Goal: Transaction & Acquisition: Purchase product/service

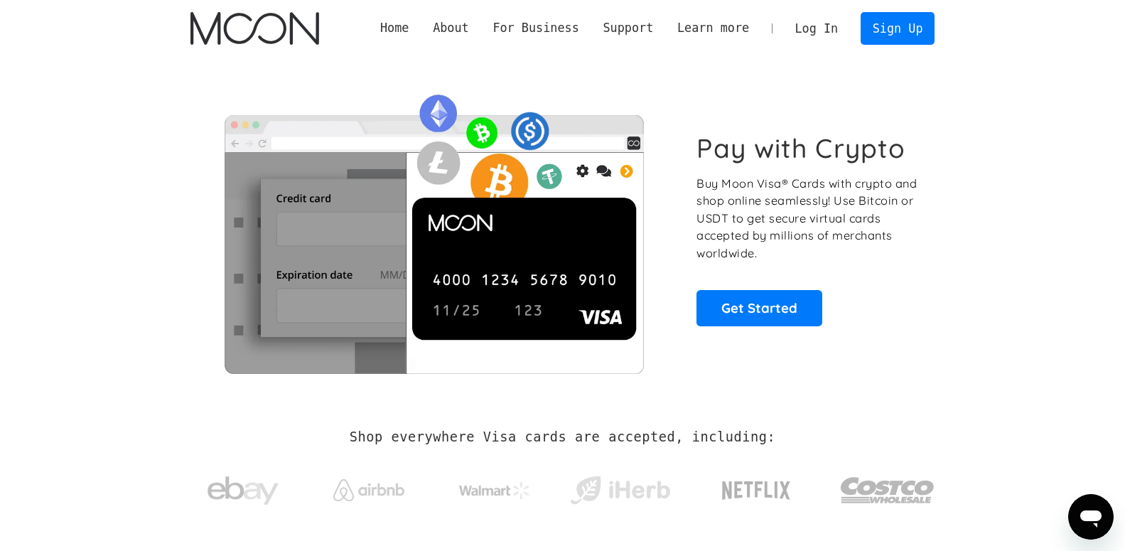
click at [820, 23] on link "Log In" at bounding box center [816, 28] width 67 height 31
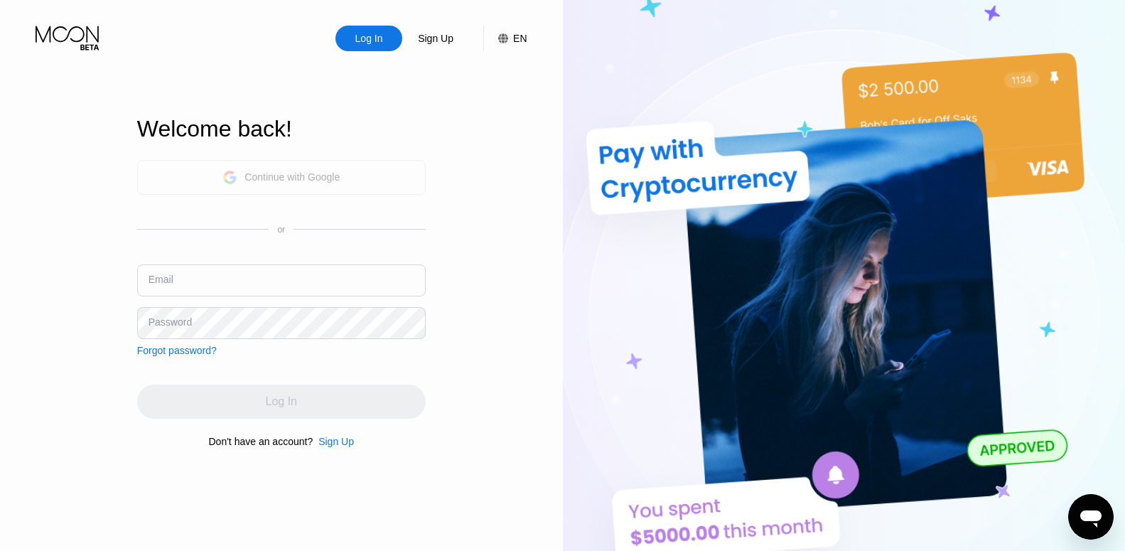
click at [334, 176] on div "Continue with Google" at bounding box center [292, 176] width 95 height 11
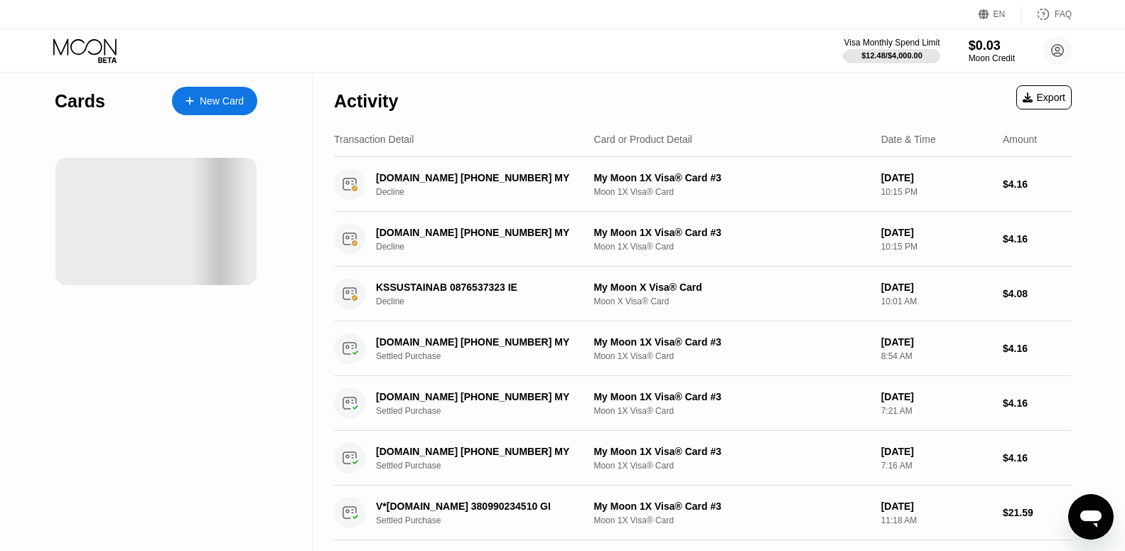
click at [191, 217] on div at bounding box center [220, 221] width 142 height 127
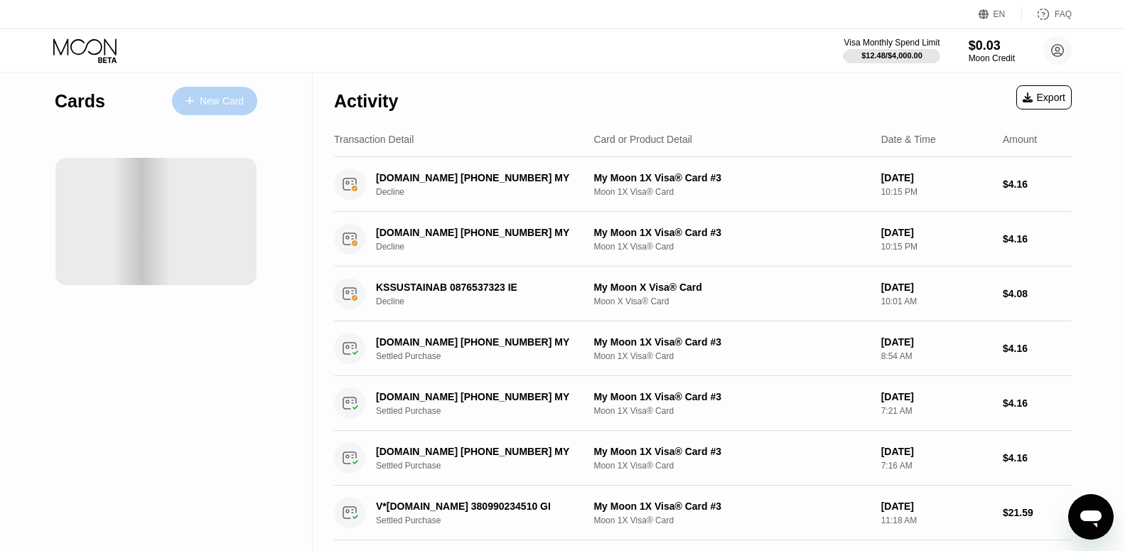
click at [215, 111] on div "New Card" at bounding box center [214, 101] width 85 height 28
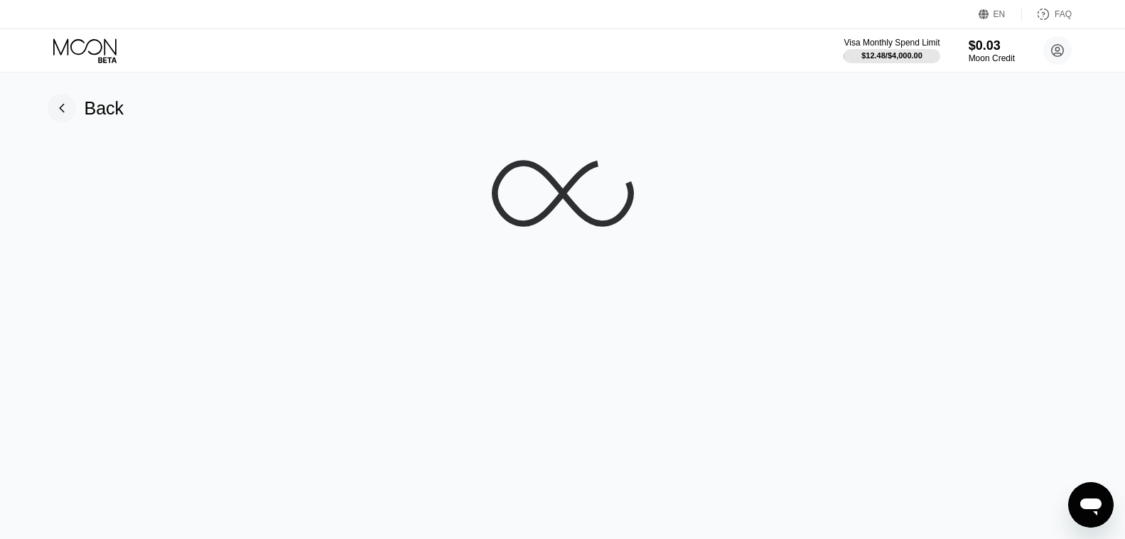
drag, startPoint x: 549, startPoint y: 229, endPoint x: 510, endPoint y: 201, distance: 47.4
click at [510, 201] on icon at bounding box center [563, 193] width 142 height 142
click at [98, 102] on div "Back" at bounding box center [105, 108] width 40 height 21
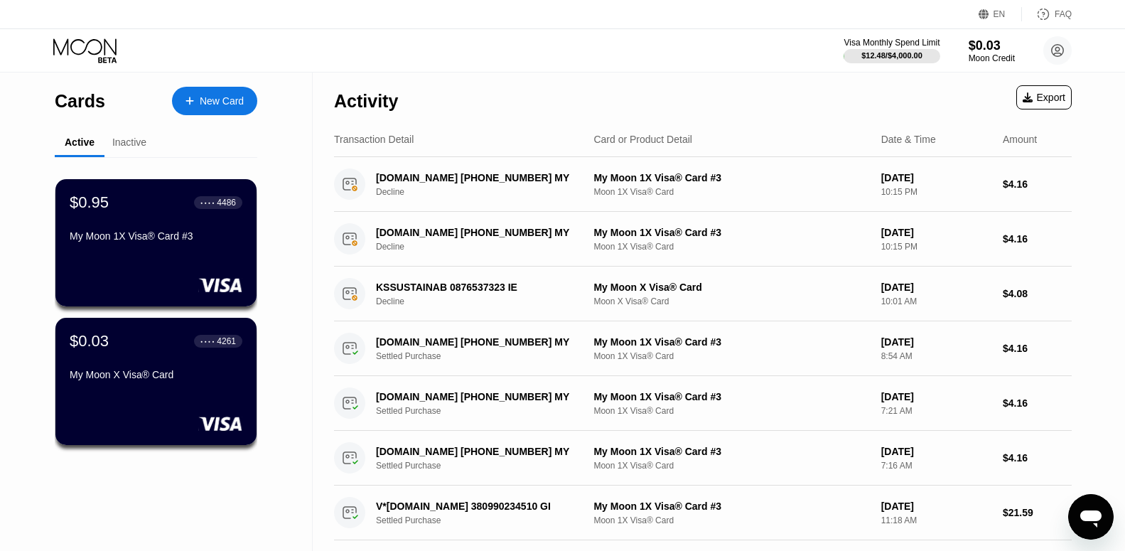
click at [207, 96] on div "New Card" at bounding box center [222, 101] width 44 height 12
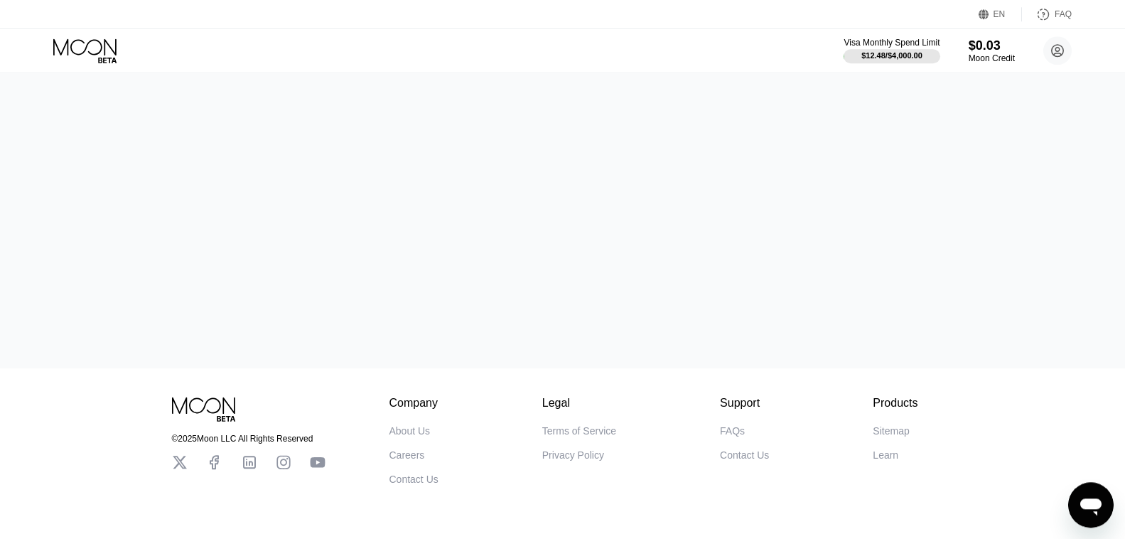
scroll to position [34, 0]
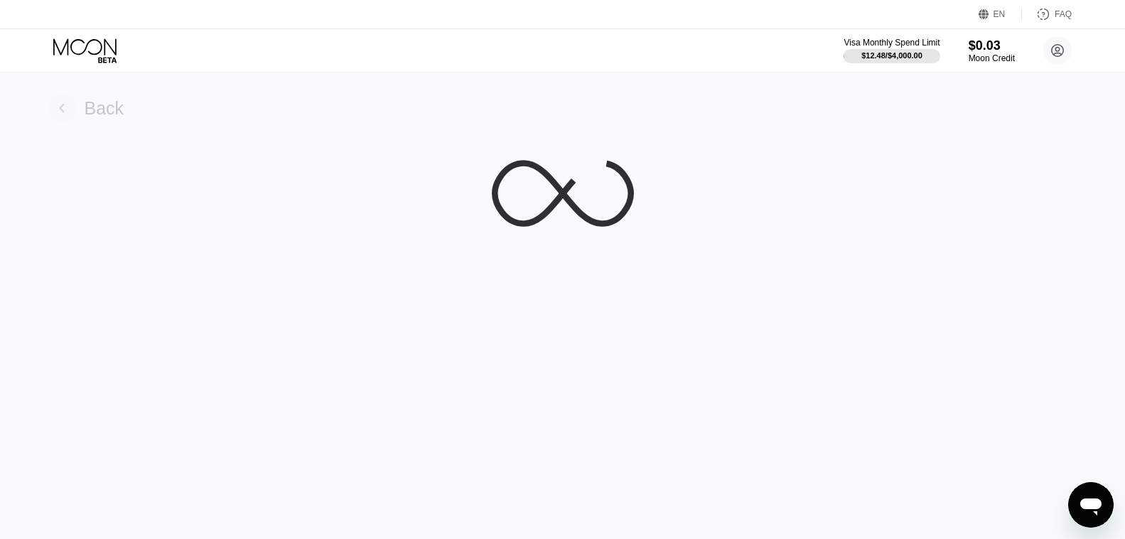
click at [107, 115] on div "Back" at bounding box center [105, 108] width 40 height 21
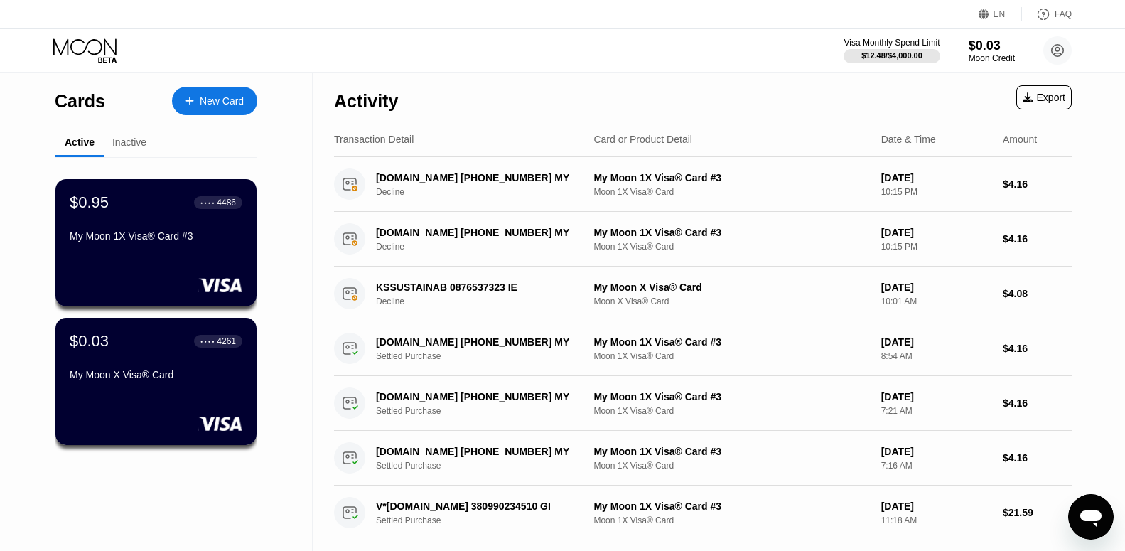
click at [208, 103] on div "New Card" at bounding box center [222, 101] width 44 height 12
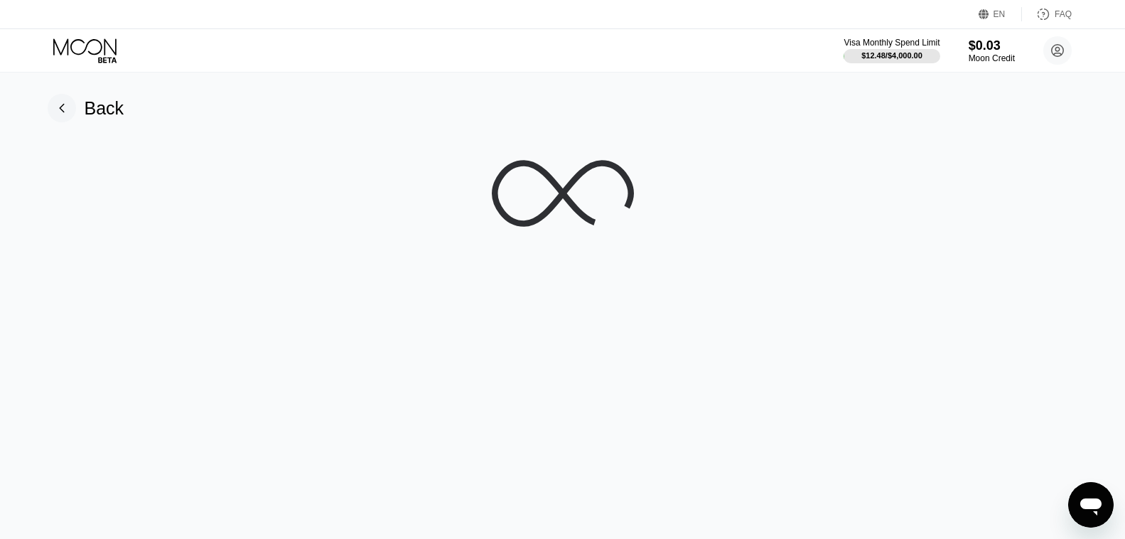
click at [112, 108] on div "Back" at bounding box center [105, 108] width 40 height 21
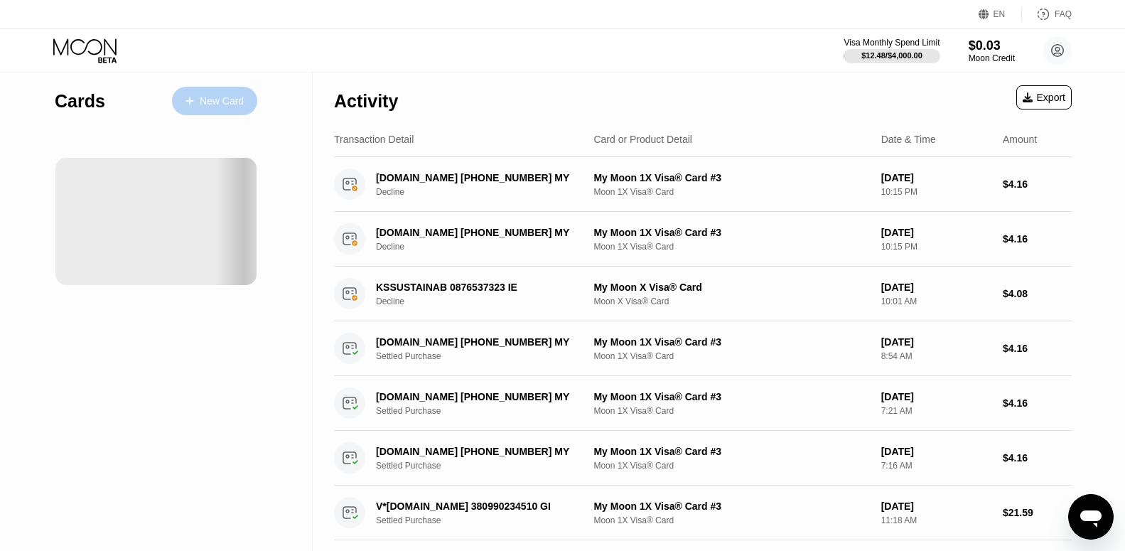
click at [234, 100] on div "New Card" at bounding box center [222, 101] width 44 height 12
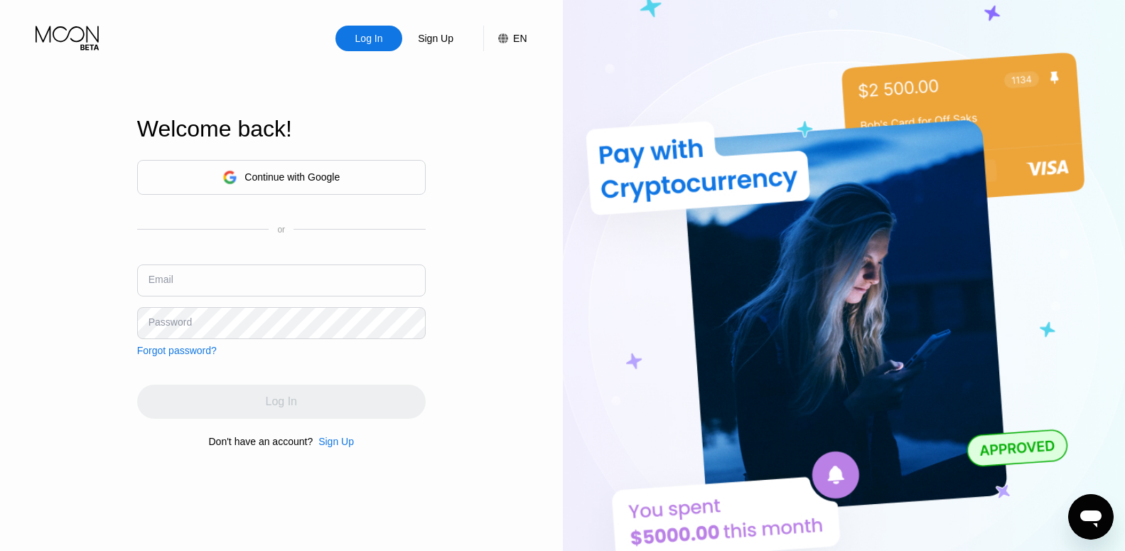
click at [275, 171] on div "Continue with Google" at bounding box center [292, 176] width 95 height 11
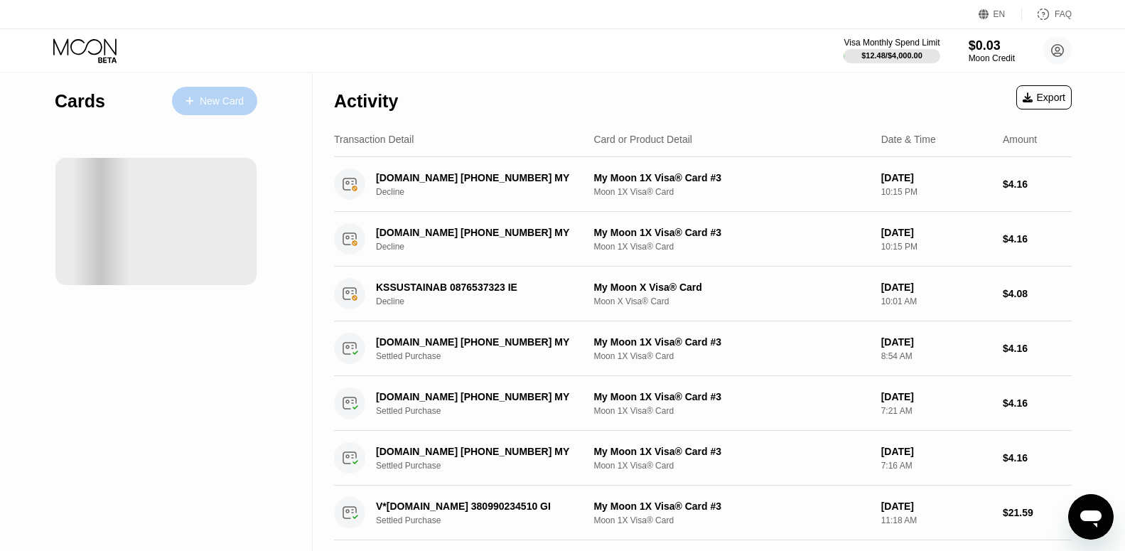
click at [208, 101] on div "New Card" at bounding box center [222, 101] width 44 height 12
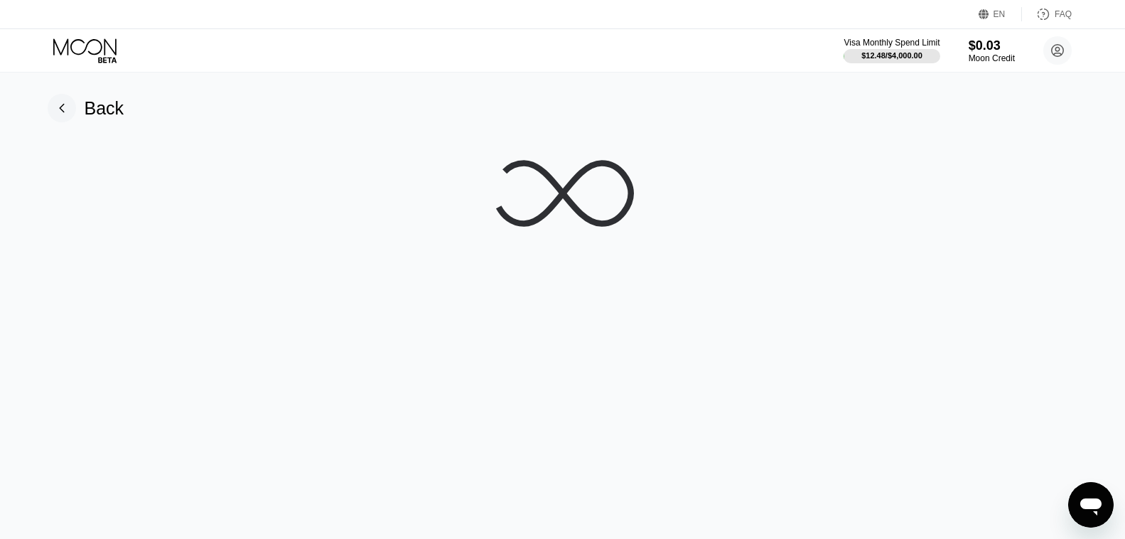
click at [110, 118] on div "Back" at bounding box center [105, 108] width 40 height 21
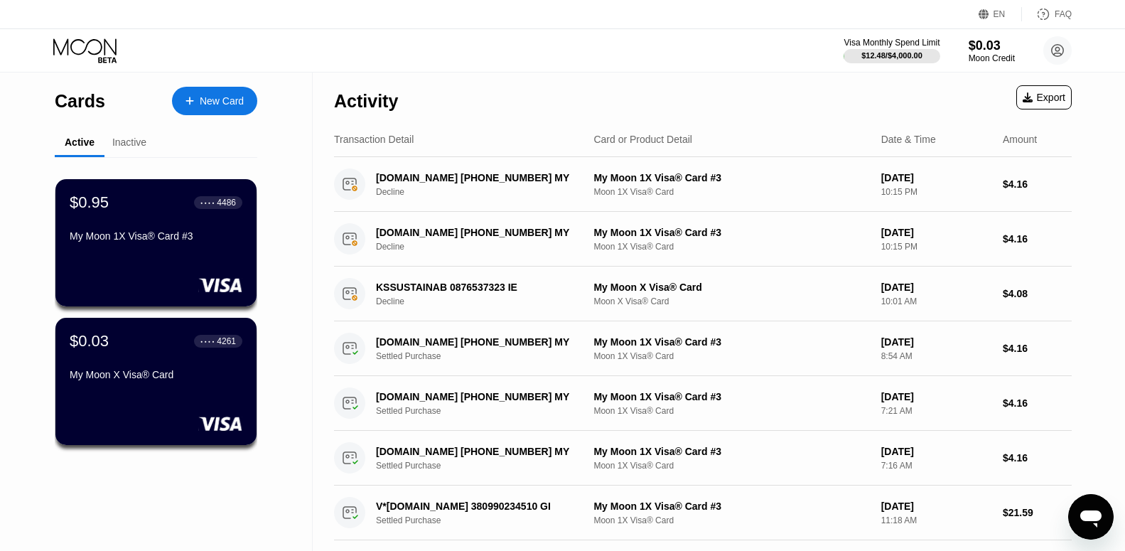
click at [215, 103] on div "New Card" at bounding box center [222, 101] width 44 height 12
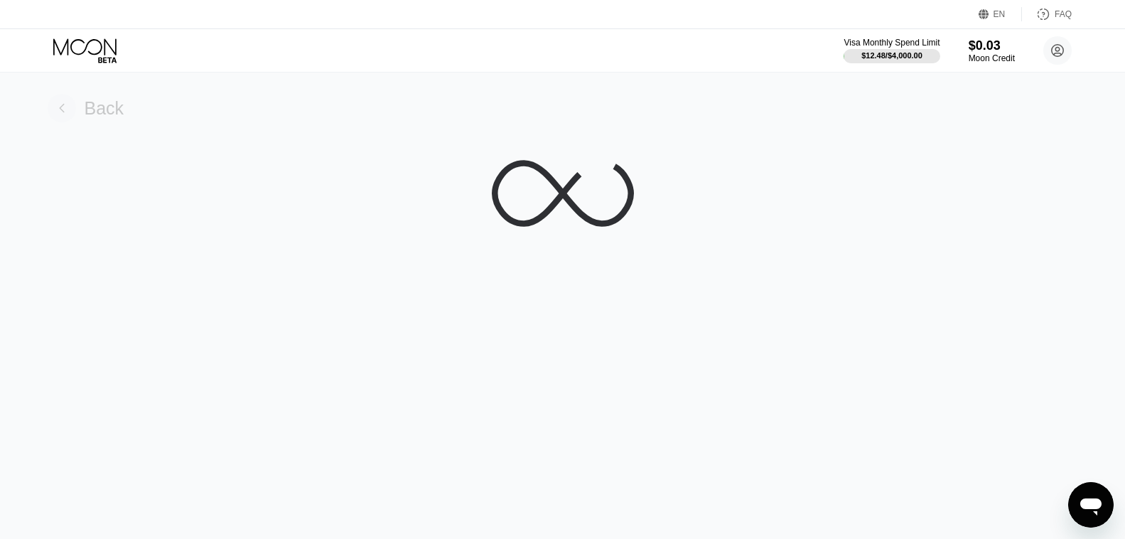
click at [112, 117] on div "Back" at bounding box center [105, 108] width 40 height 21
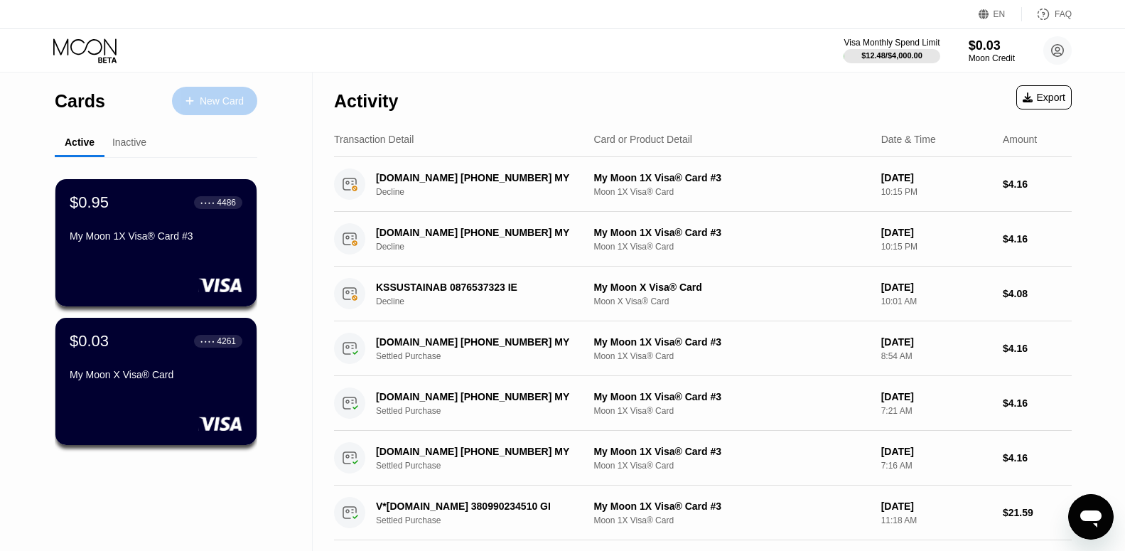
click at [223, 103] on div "New Card" at bounding box center [222, 101] width 44 height 12
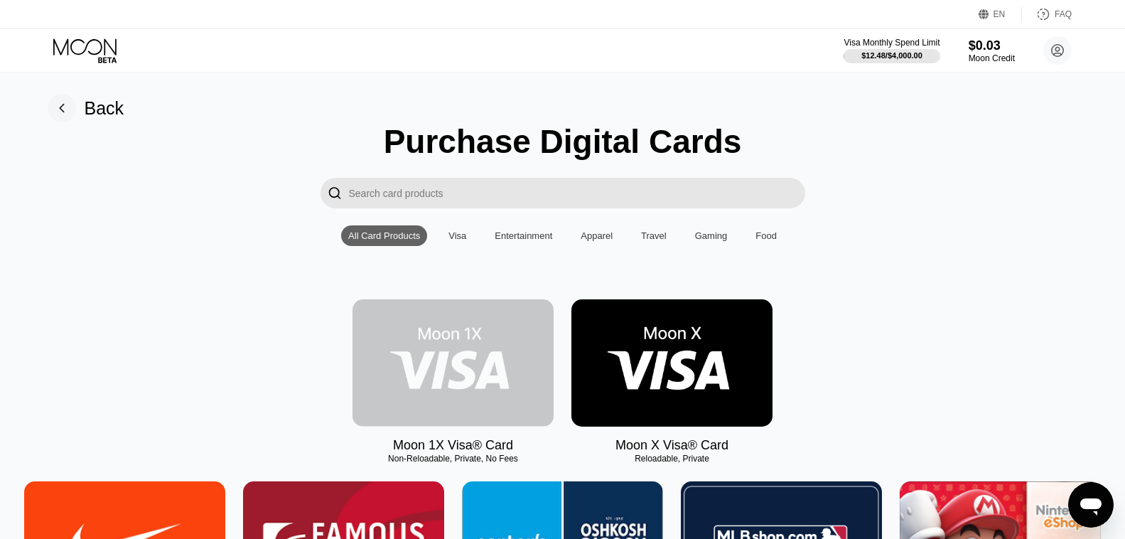
click at [449, 357] on img at bounding box center [453, 362] width 201 height 127
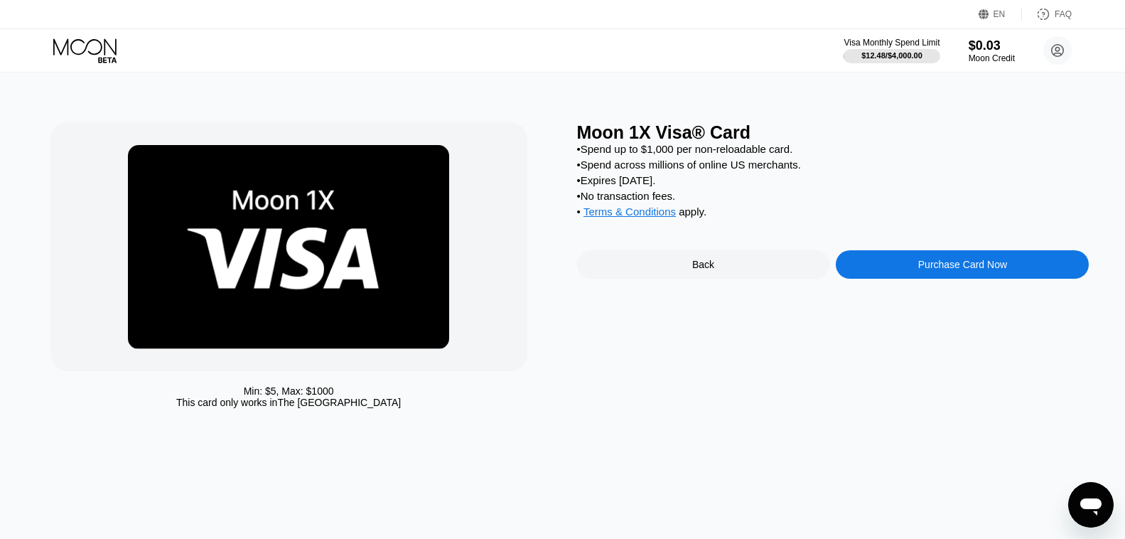
click at [1004, 270] on div "Purchase Card Now" at bounding box center [963, 264] width 89 height 11
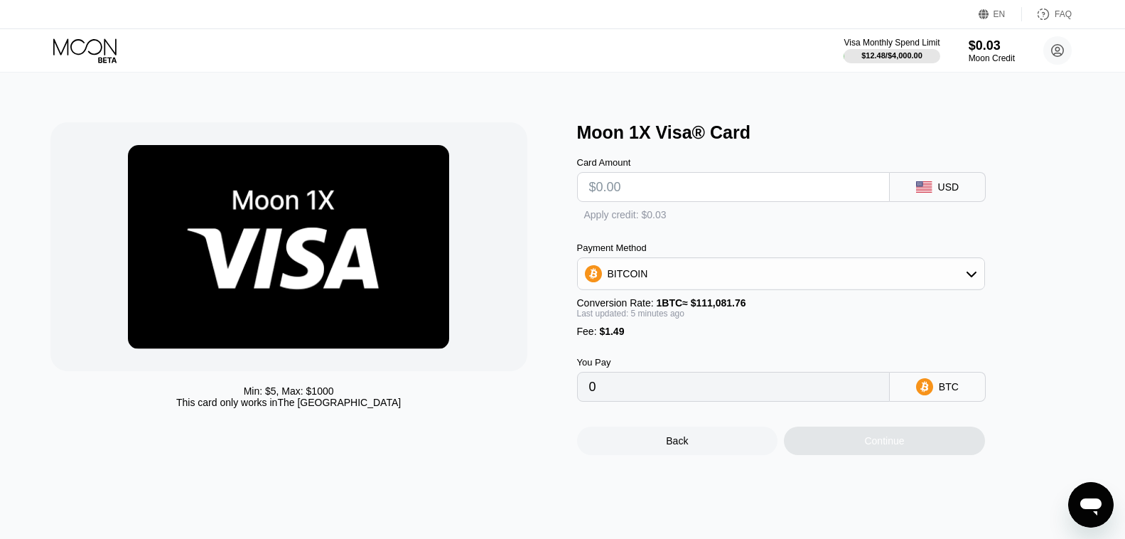
type input "0"
click at [658, 193] on input "text" at bounding box center [733, 187] width 289 height 28
type input "$1"
type input "0.00002240"
type input "$10"
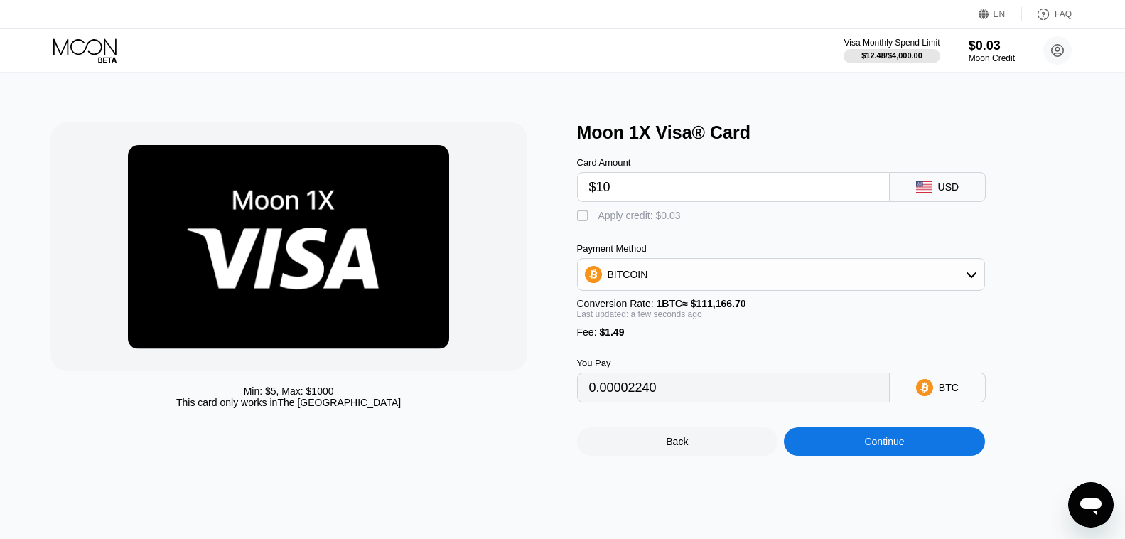
type input "0.00010336"
type input "$10"
click at [581, 223] on div "" at bounding box center [584, 216] width 14 height 14
type input "0.00010309"
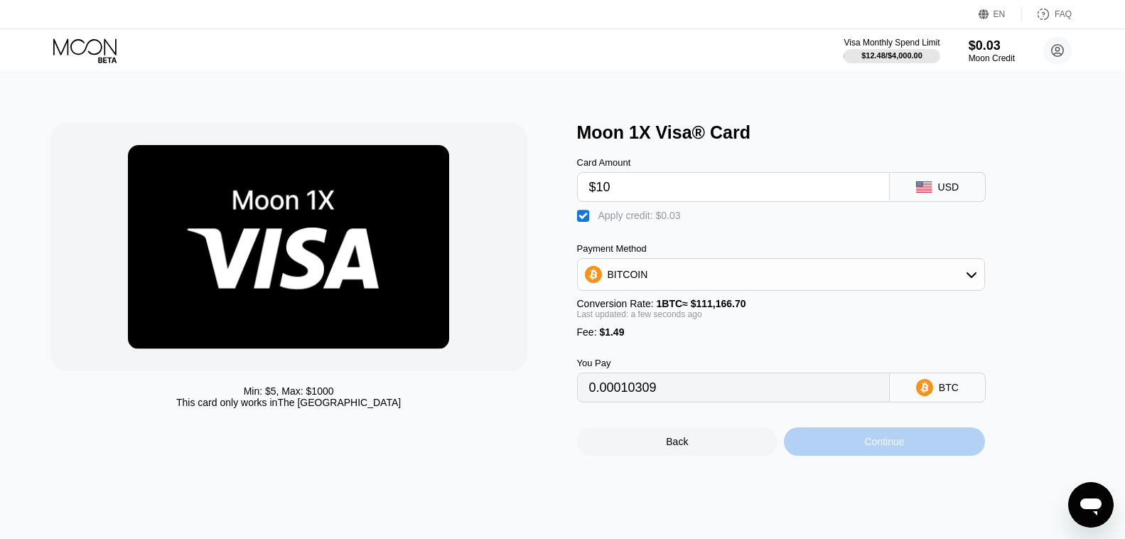
click at [860, 456] on div "Continue" at bounding box center [884, 441] width 201 height 28
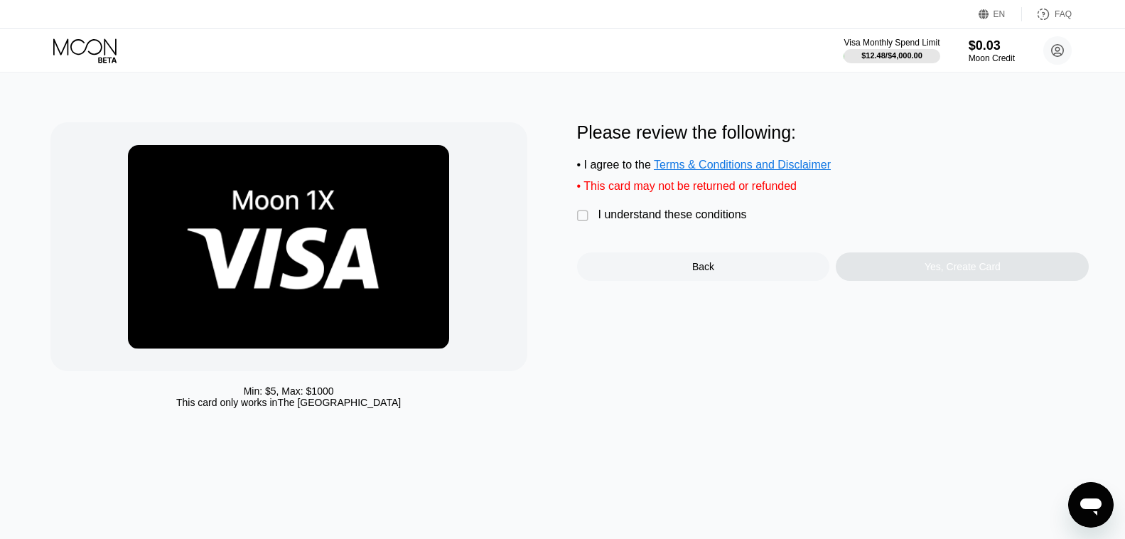
click at [585, 223] on div "" at bounding box center [584, 216] width 14 height 14
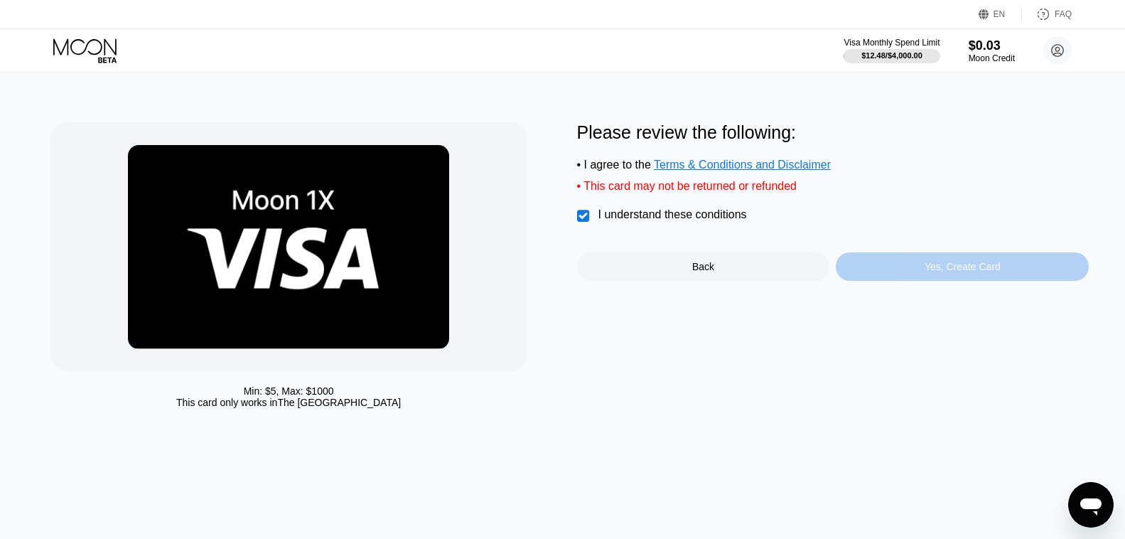
click at [946, 272] on div "Yes, Create Card" at bounding box center [963, 266] width 76 height 11
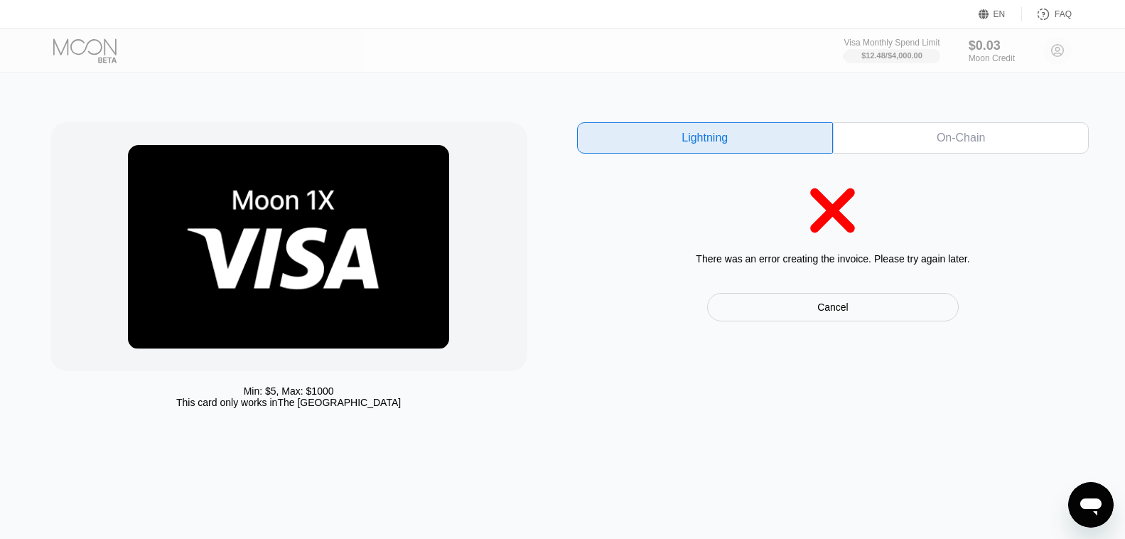
click at [963, 151] on div "On-Chain" at bounding box center [961, 137] width 256 height 31
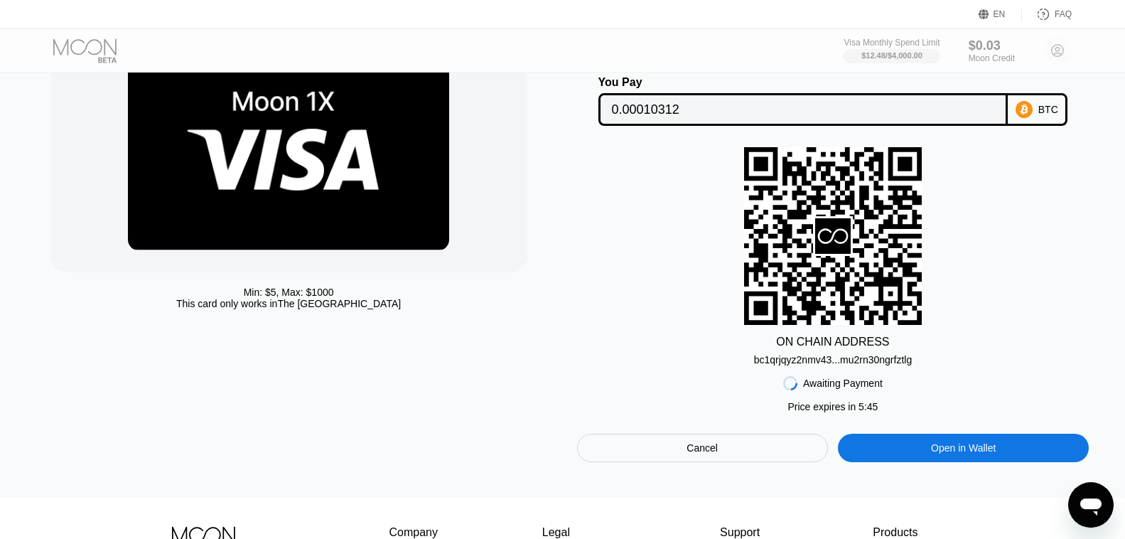
scroll to position [95, 0]
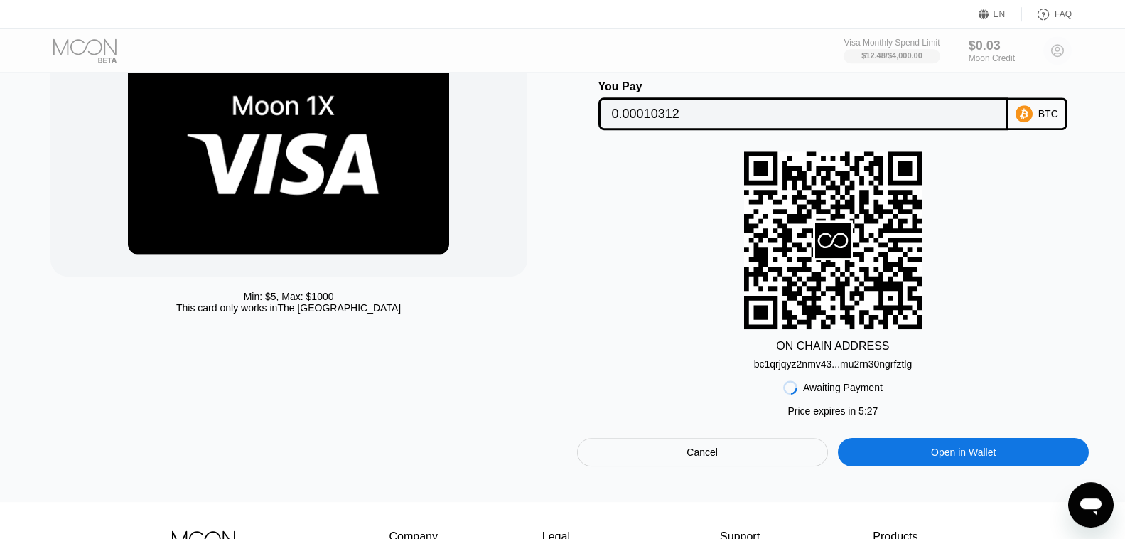
drag, startPoint x: 871, startPoint y: 378, endPoint x: 814, endPoint y: 378, distance: 56.9
click at [820, 382] on div "Lightning On-Chain You Pay 0.00010312 BTC ON CHAIN ADDRESS bc1qrjqyz2nmv43...mu…" at bounding box center [833, 247] width 513 height 439
click at [808, 369] on div "bc1qrjqyz2nmv43...mu2rn30ngrfztlg" at bounding box center [833, 363] width 159 height 11
click at [648, 122] on input "0.00010312" at bounding box center [803, 114] width 383 height 28
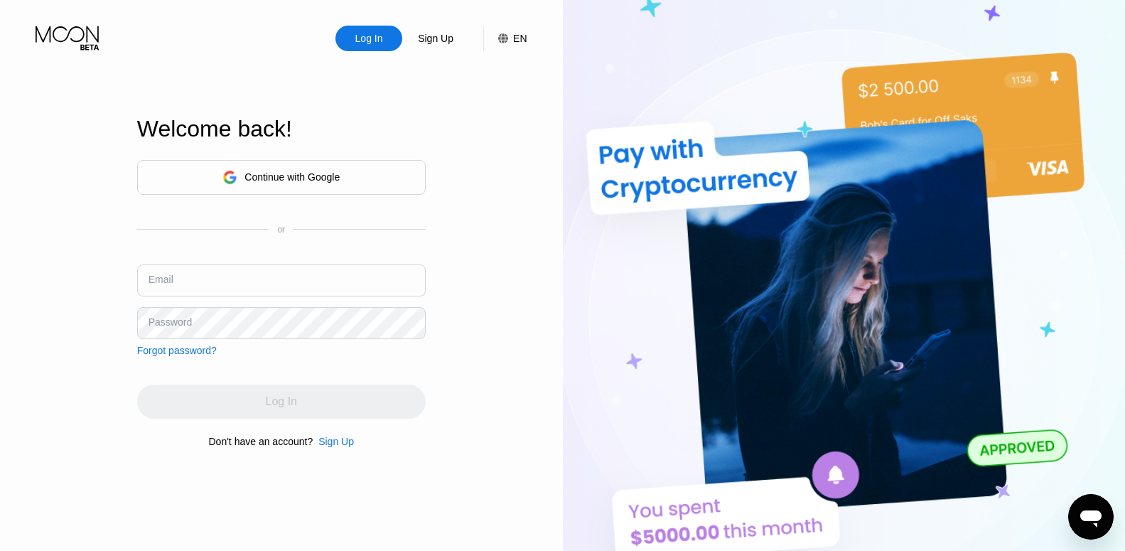
click at [285, 181] on div "Continue with Google" at bounding box center [292, 176] width 95 height 11
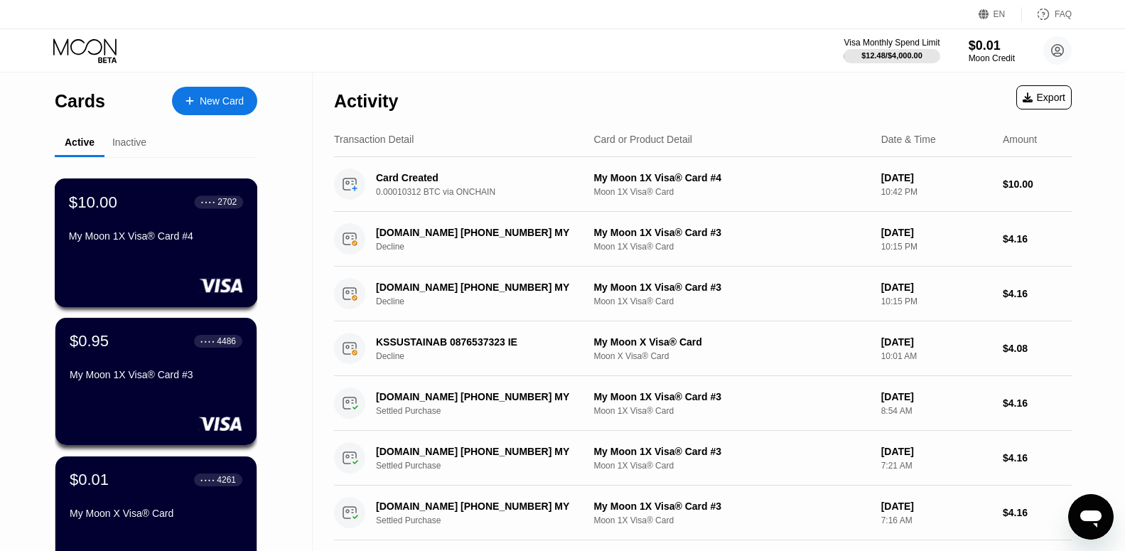
click at [205, 223] on div "$10.00 ● ● ● ● 2702 My Moon 1X Visa® Card #4" at bounding box center [156, 220] width 174 height 55
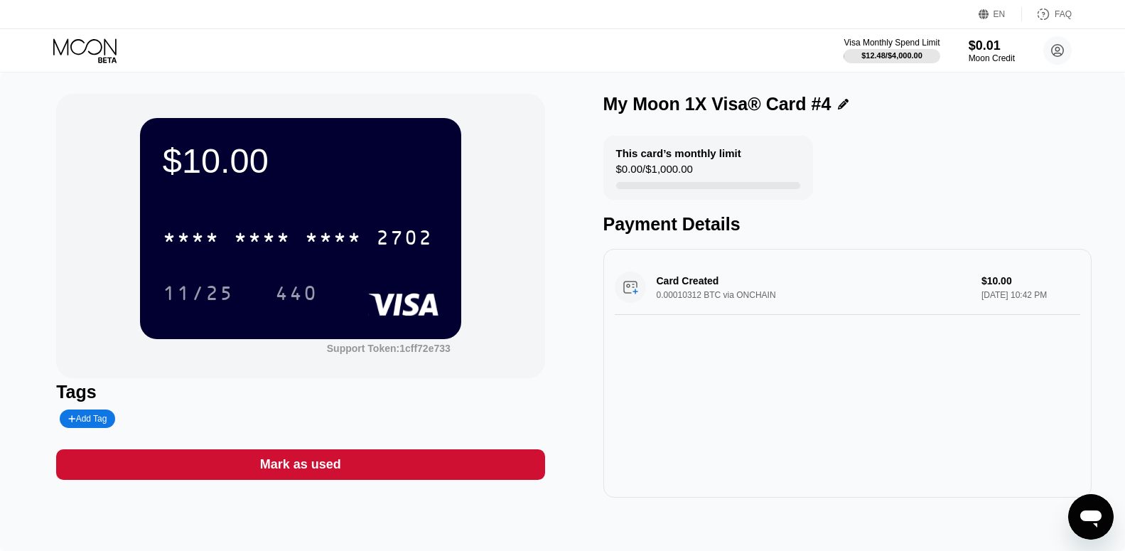
click at [120, 198] on div "$10.00 * * * * * * * * * * * * 2702 11/25 440 Support Token: 1cff72e733" at bounding box center [300, 236] width 488 height 284
click at [304, 233] on div "* * * * * * * * * * * * 2702" at bounding box center [297, 238] width 287 height 36
